Goal: Transaction & Acquisition: Purchase product/service

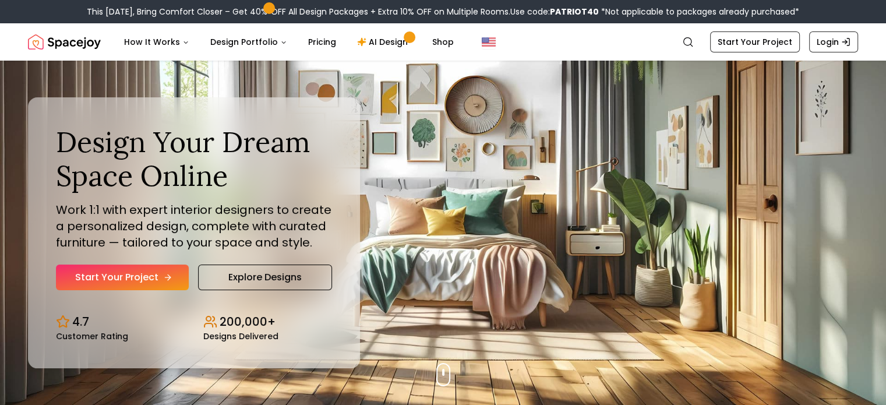
click at [145, 272] on link "Start Your Project" at bounding box center [122, 277] width 133 height 26
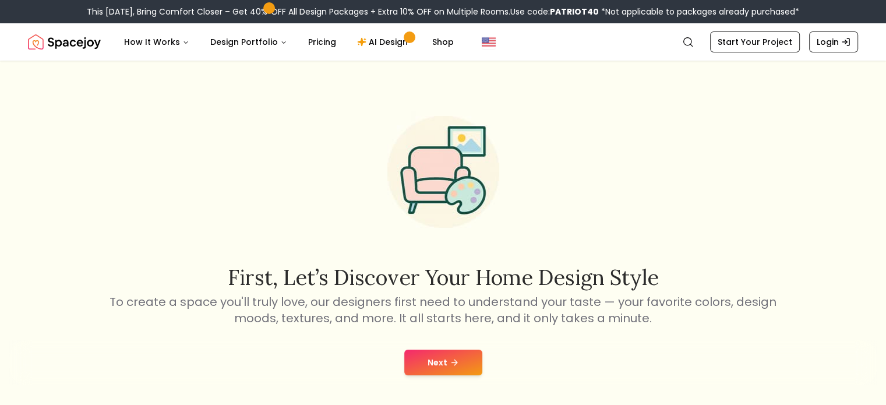
click at [433, 360] on button "Next" at bounding box center [443, 362] width 78 height 26
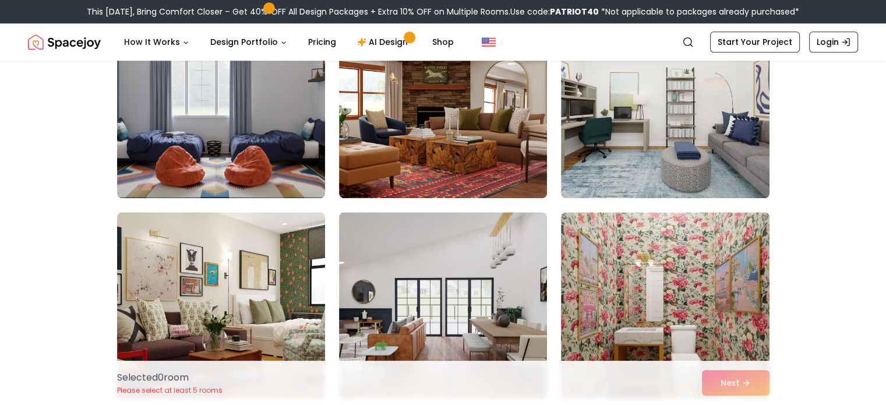
scroll to position [5815, 0]
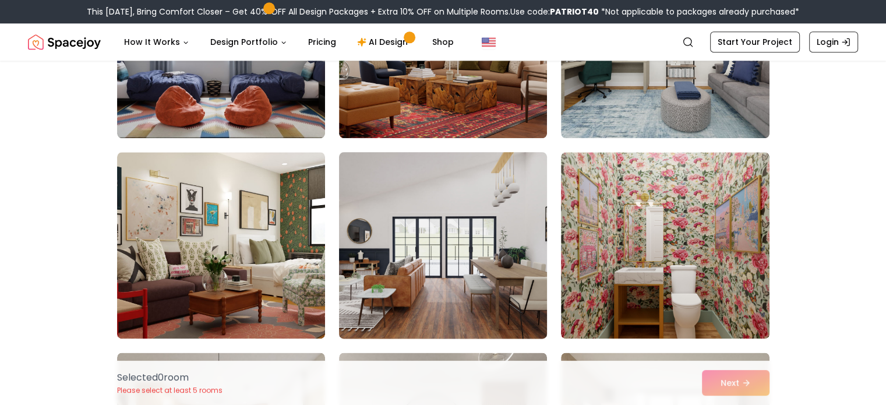
click at [477, 286] on img at bounding box center [443, 245] width 218 height 196
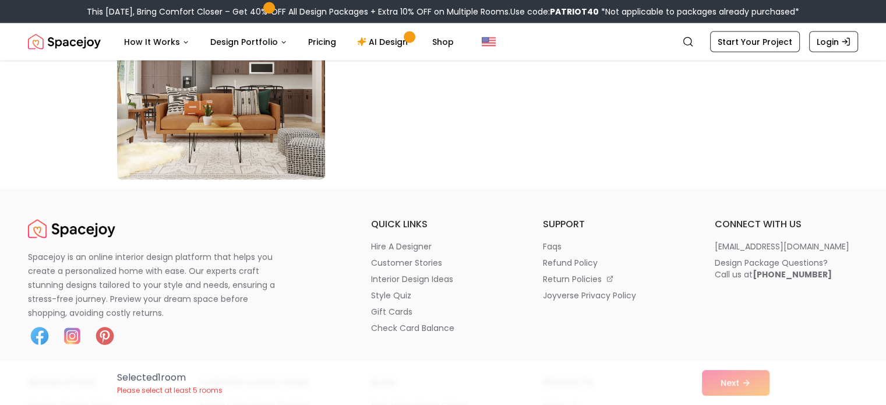
scroll to position [6794, 0]
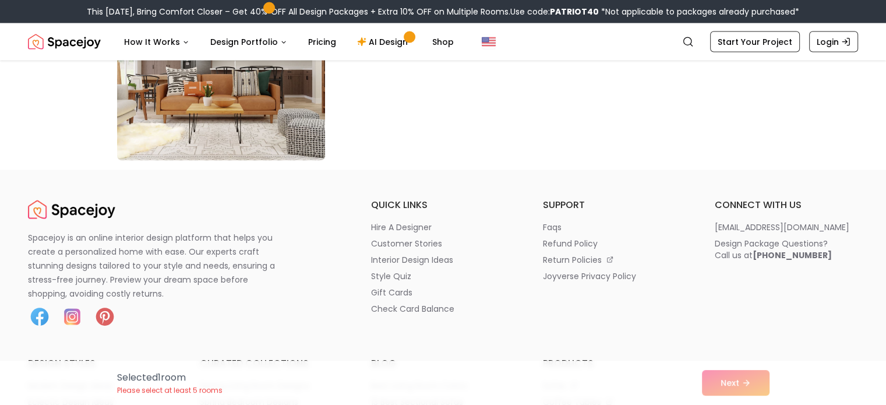
click at [730, 383] on div "Selected 1 room Please select at least 5 rooms Next" at bounding box center [443, 382] width 671 height 44
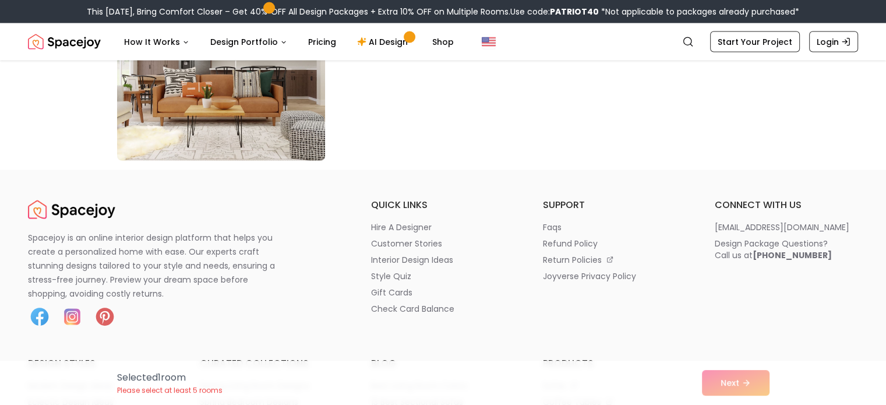
click at [266, 112] on img at bounding box center [221, 68] width 218 height 196
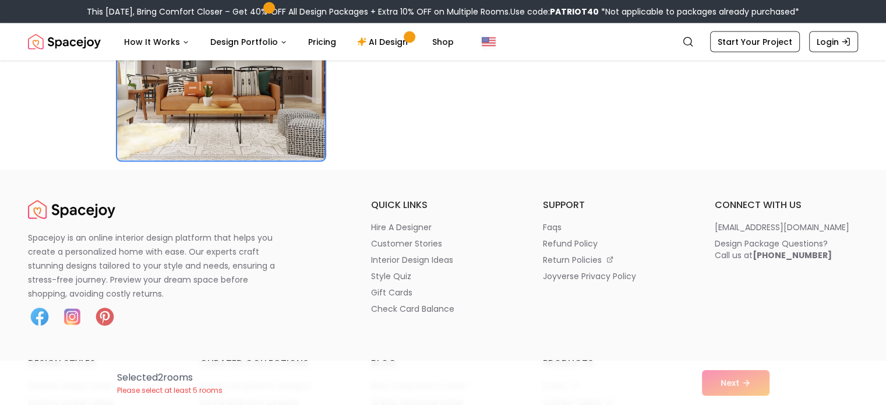
click at [738, 386] on div "Selected 2 room s Please select at least 5 rooms Next" at bounding box center [443, 382] width 671 height 44
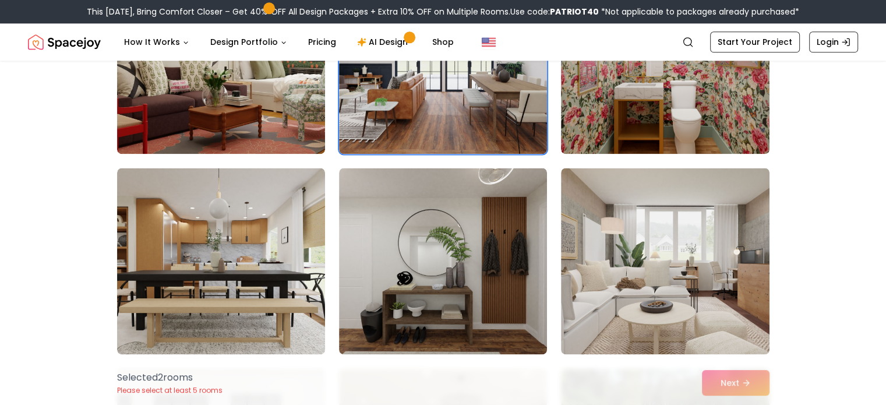
scroll to position [6009, 0]
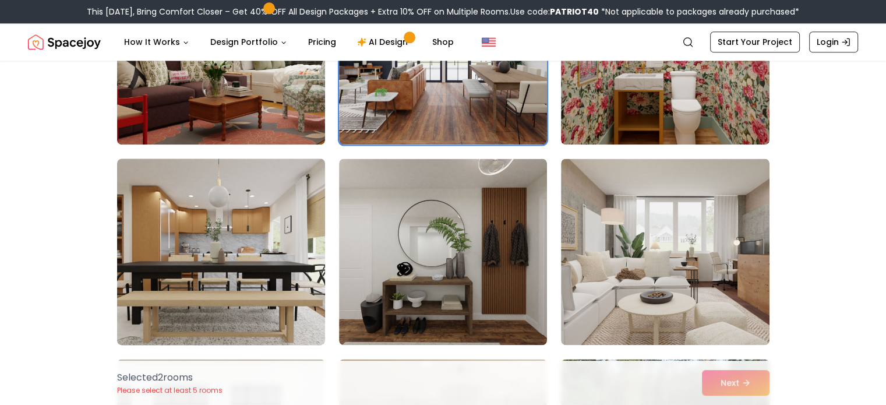
click at [170, 234] on img at bounding box center [221, 252] width 218 height 196
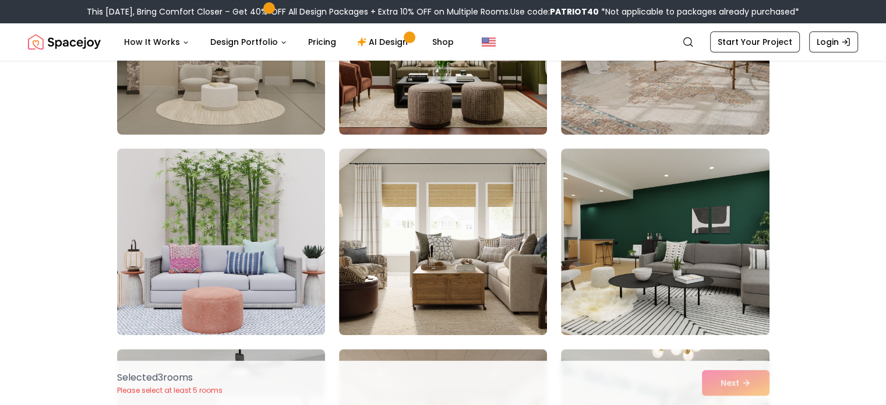
scroll to position [229, 0]
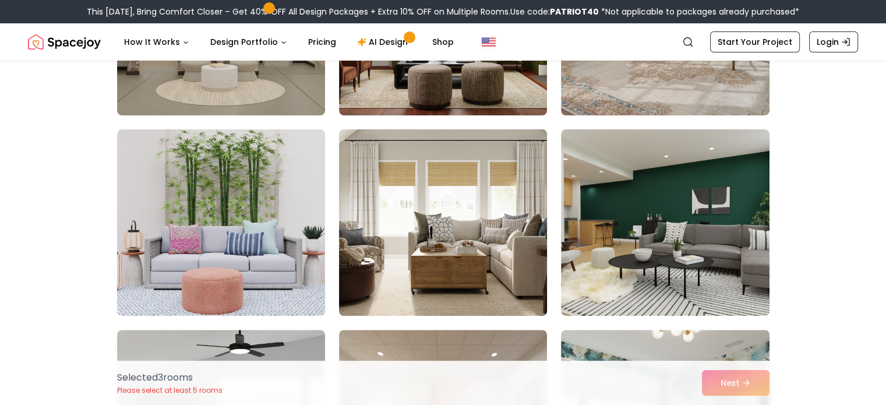
click at [512, 238] on img at bounding box center [443, 223] width 218 height 196
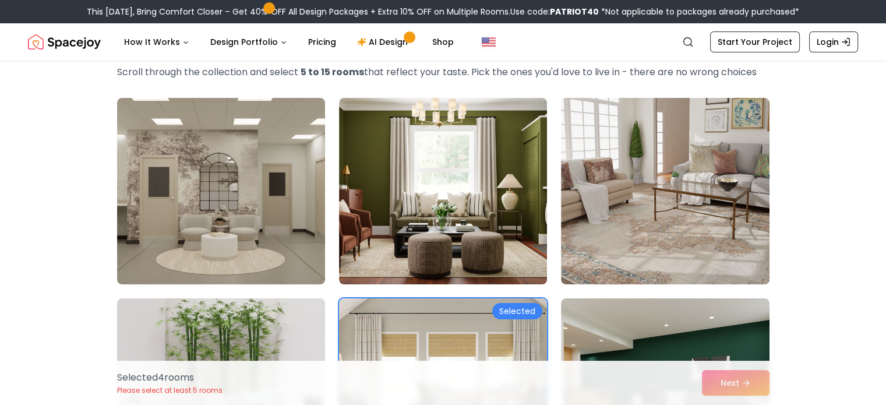
scroll to position [89, 0]
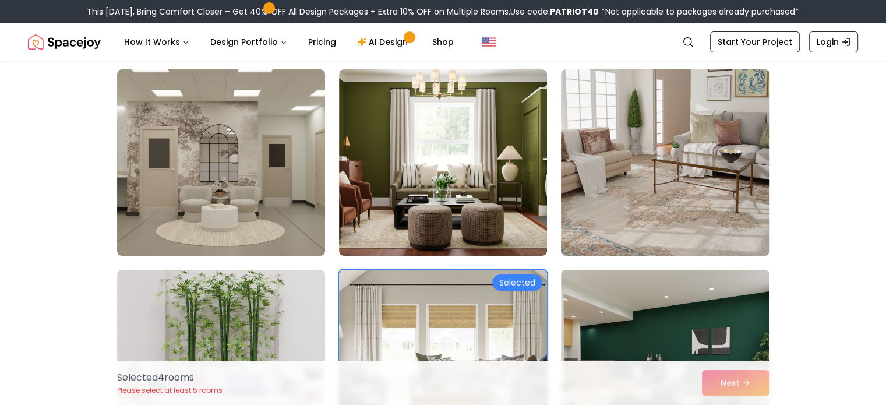
click at [625, 185] on img at bounding box center [665, 163] width 218 height 196
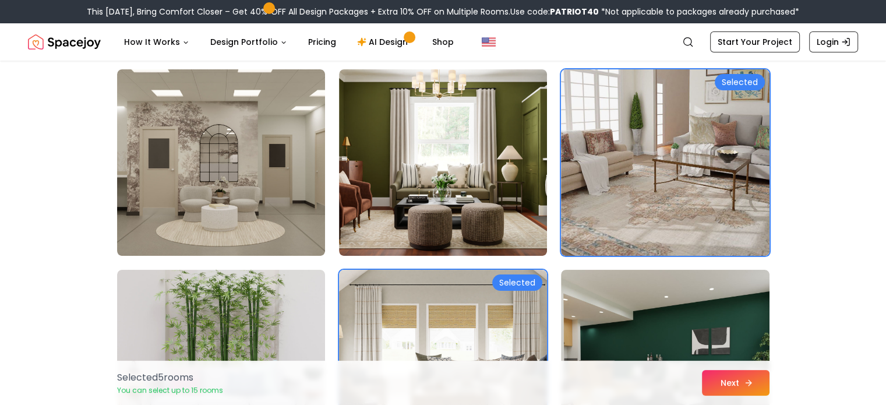
click at [731, 388] on button "Next" at bounding box center [736, 383] width 68 height 26
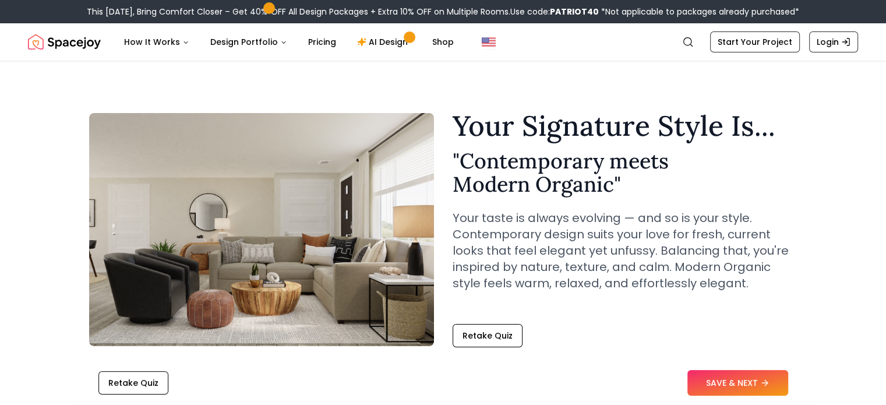
click at [731, 388] on button "SAVE & NEXT" at bounding box center [737, 383] width 101 height 26
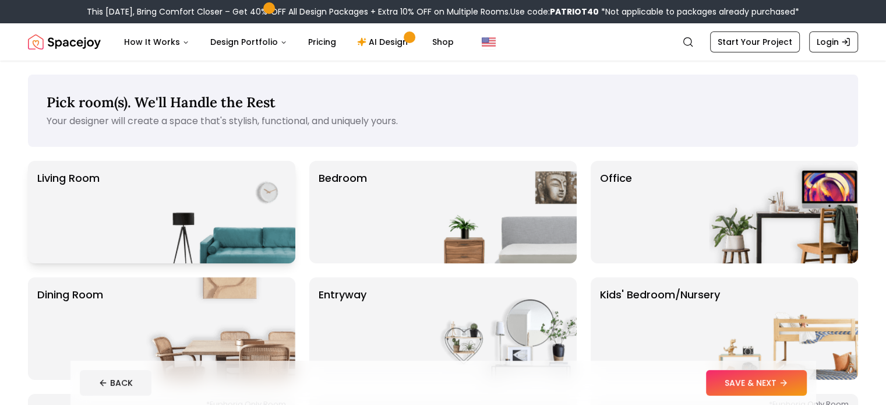
click at [205, 208] on img at bounding box center [220, 212] width 149 height 102
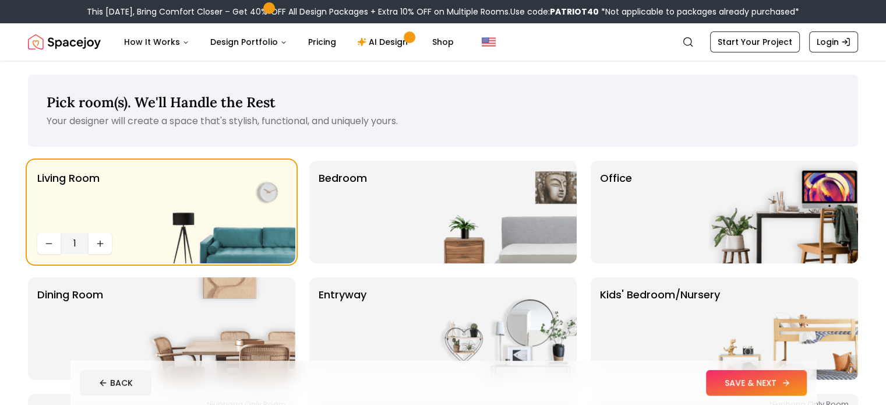
click at [790, 385] on button "SAVE & NEXT" at bounding box center [756, 383] width 101 height 26
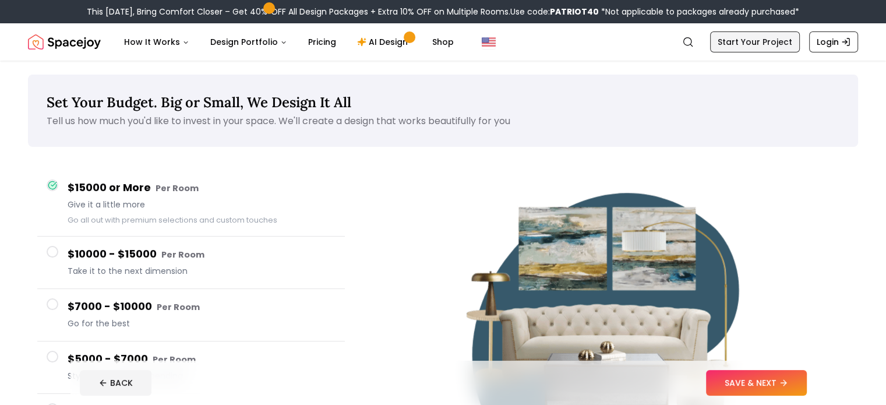
click at [758, 41] on link "Start Your Project" at bounding box center [755, 41] width 90 height 21
